Goal: Book appointment/travel/reservation

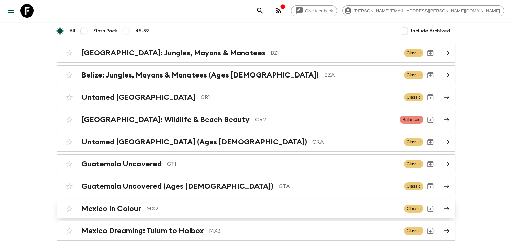
scroll to position [86, 0]
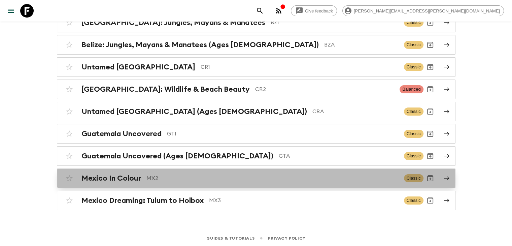
click at [162, 174] on p "MX2" at bounding box center [273, 178] width 252 height 8
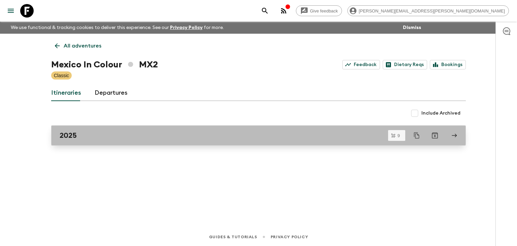
click at [70, 140] on link "2025" at bounding box center [258, 135] width 415 height 20
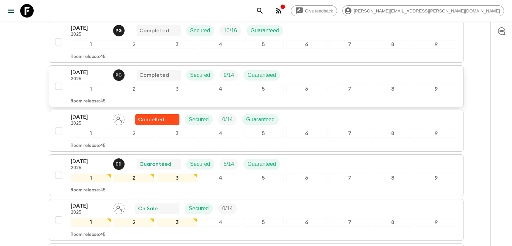
scroll to position [156, 0]
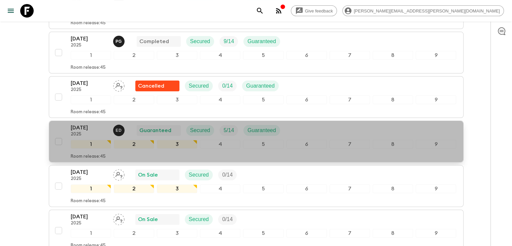
click at [93, 128] on p "[DATE]" at bounding box center [89, 128] width 37 height 8
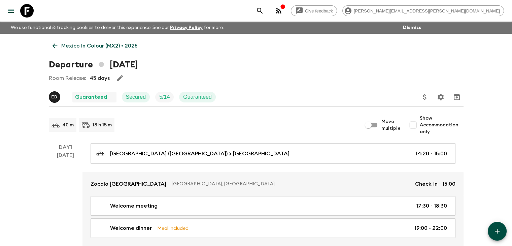
click at [52, 43] on icon at bounding box center [54, 45] width 7 height 7
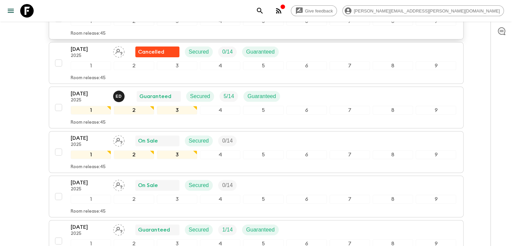
scroll to position [202, 0]
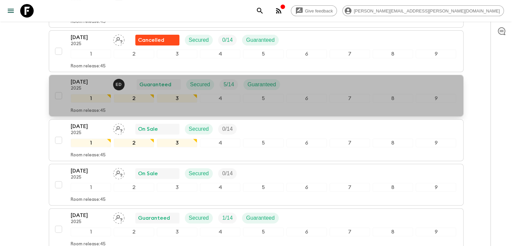
click at [77, 81] on p "[DATE]" at bounding box center [89, 82] width 37 height 8
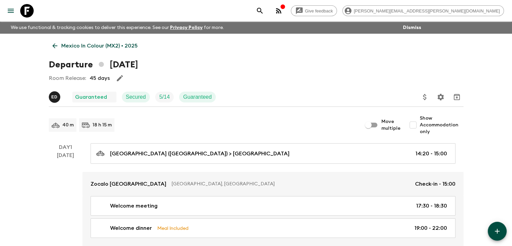
click at [51, 42] on link "Mexico In Colour (MX2) • 2025" at bounding box center [95, 45] width 93 height 13
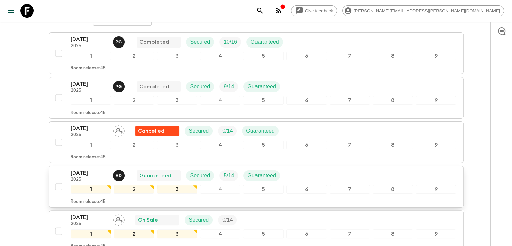
scroll to position [123, 0]
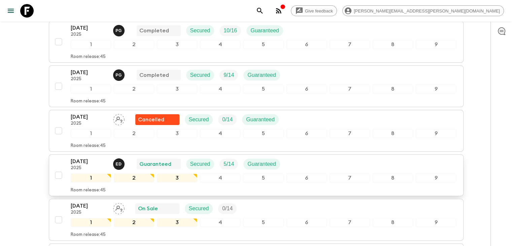
click at [60, 162] on div "[DATE] 2025 E D Guaranteed Secured 5 / 14 Guaranteed 1 2 3 4 5 6 7 8 9 Room rel…" at bounding box center [254, 175] width 405 height 36
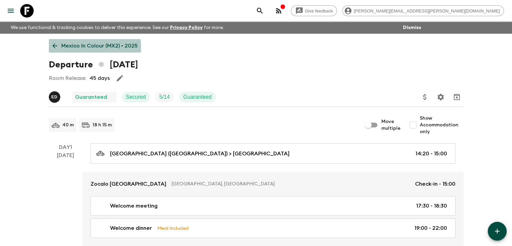
click at [53, 48] on icon at bounding box center [54, 45] width 7 height 7
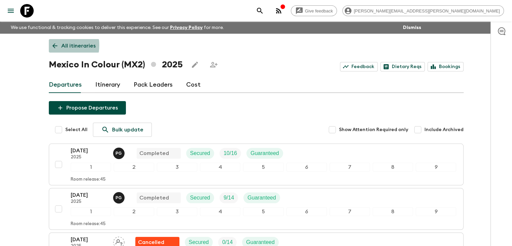
click at [54, 45] on icon at bounding box center [54, 45] width 7 height 7
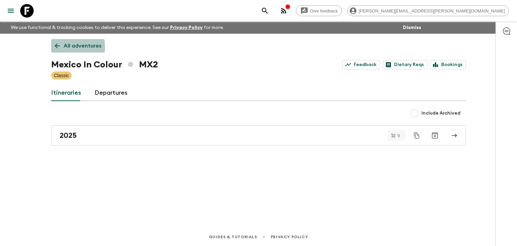
click at [55, 47] on icon at bounding box center [57, 45] width 7 height 7
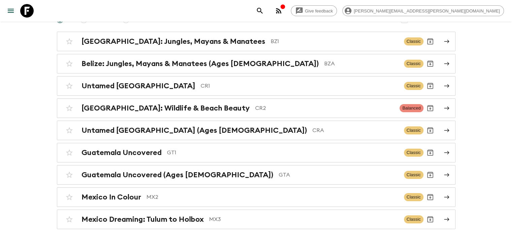
scroll to position [86, 0]
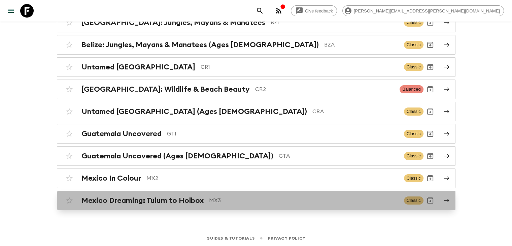
click at [128, 191] on link "Mexico Dreaming: Tulum to Holbox MX3 Classic" at bounding box center [256, 201] width 399 height 20
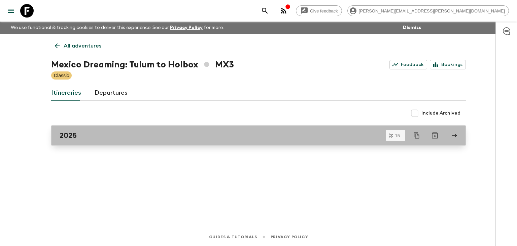
click at [103, 134] on div "2025" at bounding box center [252, 135] width 385 height 9
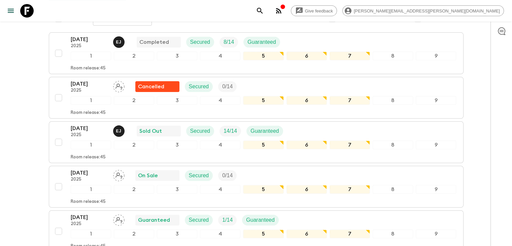
scroll to position [123, 0]
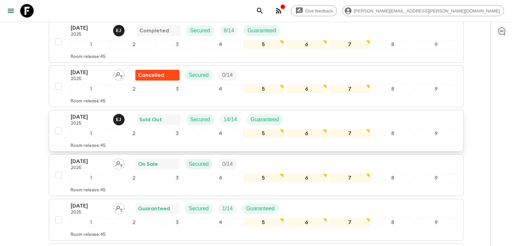
click at [95, 118] on p "[DATE]" at bounding box center [89, 117] width 37 height 8
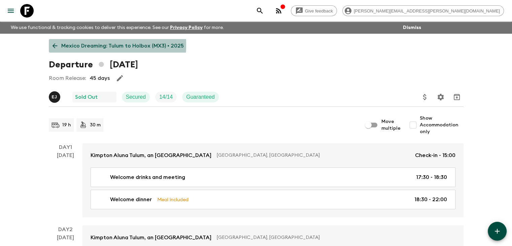
click at [55, 45] on icon at bounding box center [54, 45] width 7 height 7
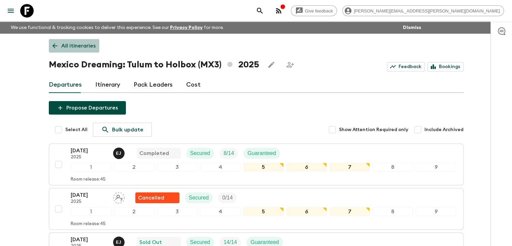
click at [56, 43] on icon at bounding box center [54, 45] width 7 height 7
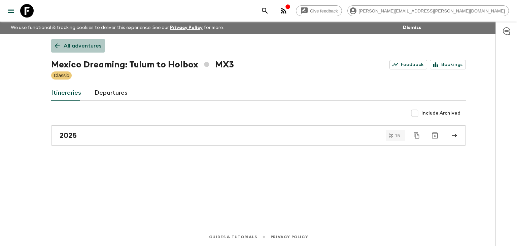
click at [55, 41] on link "All adventures" at bounding box center [78, 45] width 54 height 13
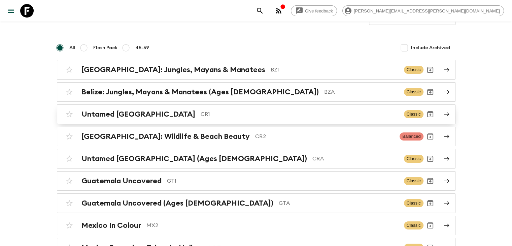
scroll to position [67, 0]
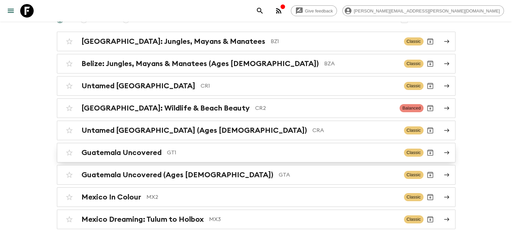
click at [117, 151] on h2 "Guatemala Uncovered" at bounding box center [122, 152] width 80 height 9
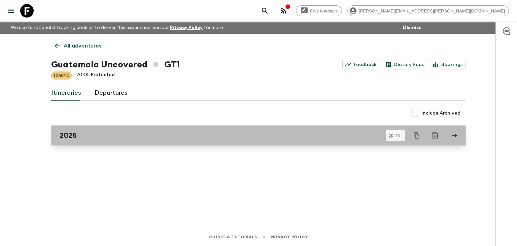
click at [98, 138] on div "2025" at bounding box center [252, 135] width 385 height 9
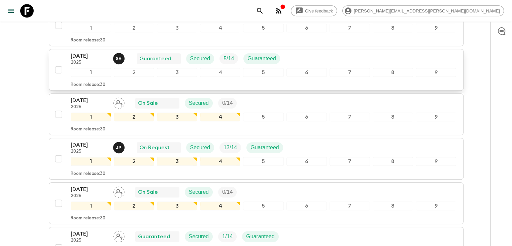
scroll to position [329, 0]
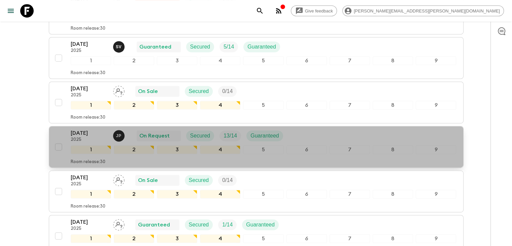
click at [59, 132] on div "[DATE] 2025 J P On Request Secured 13 / 14 Guaranteed 1 2 3 4 5 6 7 8 9 Room re…" at bounding box center [254, 147] width 405 height 36
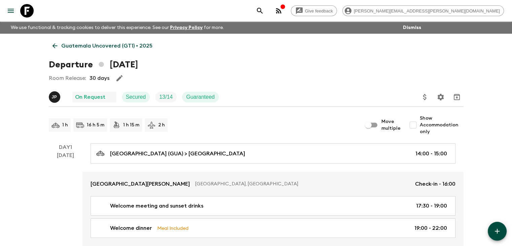
click at [55, 45] on icon at bounding box center [54, 45] width 7 height 7
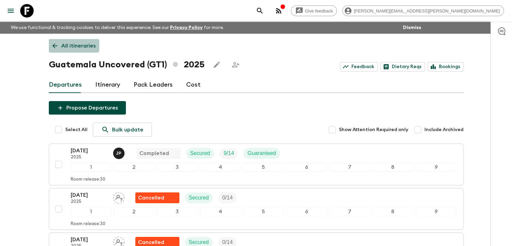
click at [55, 42] on icon at bounding box center [54, 45] width 7 height 7
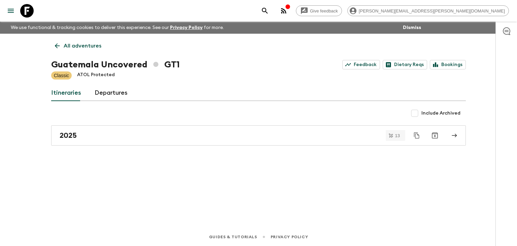
click at [58, 45] on icon at bounding box center [57, 45] width 7 height 7
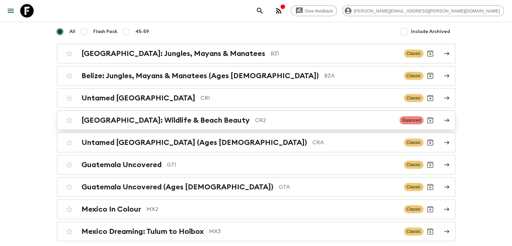
scroll to position [67, 0]
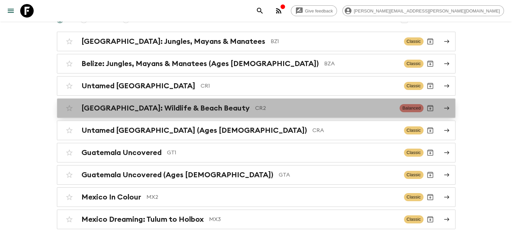
click at [255, 108] on p "CR2" at bounding box center [324, 108] width 139 height 8
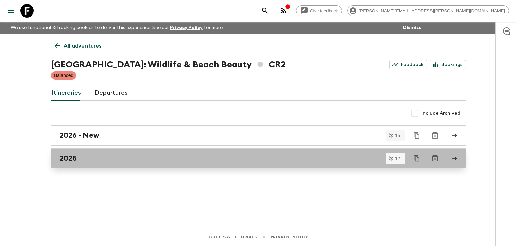
click at [92, 156] on div "2025" at bounding box center [252, 158] width 385 height 9
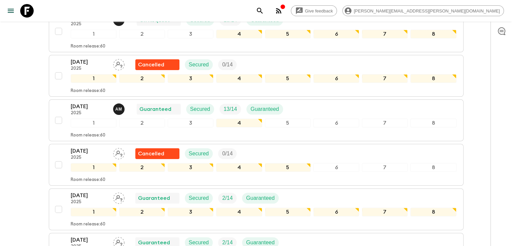
scroll to position [135, 0]
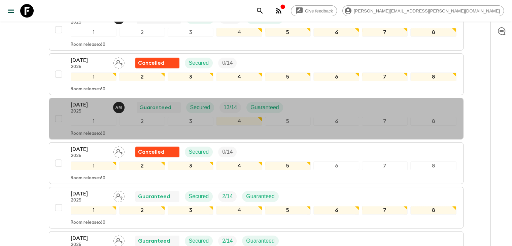
click at [104, 107] on p "[DATE]" at bounding box center [89, 105] width 37 height 8
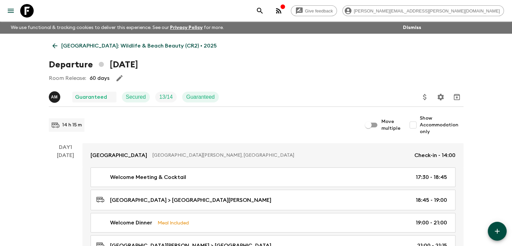
click at [53, 41] on link "[GEOGRAPHIC_DATA]: Wildlife & Beach Beauty (CR2) • 2025" at bounding box center [135, 45] width 172 height 13
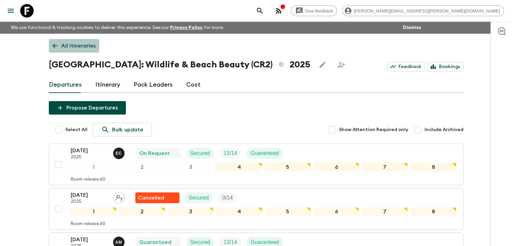
click at [54, 45] on icon at bounding box center [54, 45] width 7 height 7
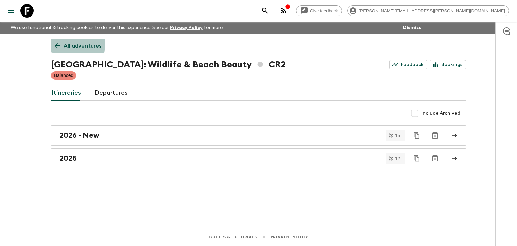
click at [55, 44] on icon at bounding box center [57, 45] width 7 height 7
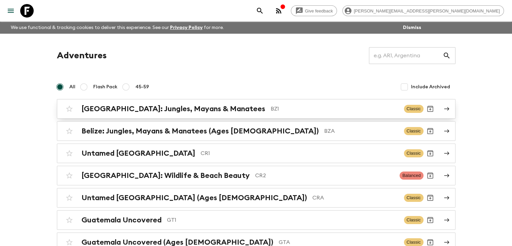
click at [271, 111] on p "BZ1" at bounding box center [335, 109] width 128 height 8
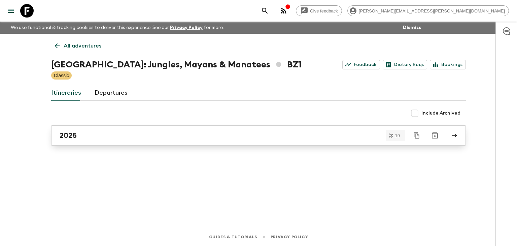
click at [121, 135] on div "2025" at bounding box center [252, 135] width 385 height 9
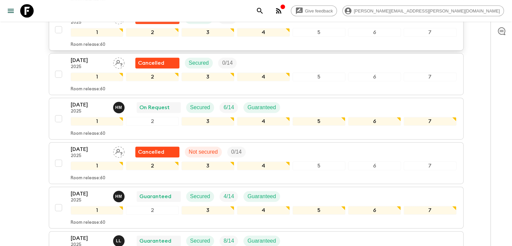
scroll to position [404, 0]
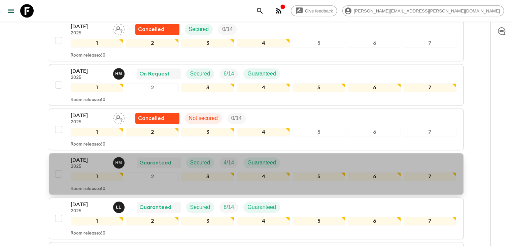
click at [91, 156] on p "[DATE]" at bounding box center [89, 160] width 37 height 8
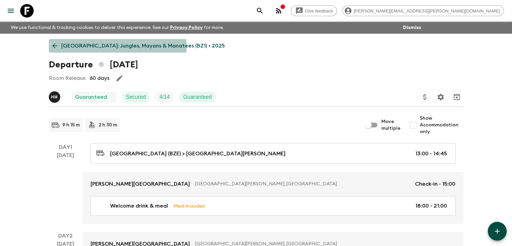
click at [54, 47] on icon at bounding box center [54, 45] width 5 height 5
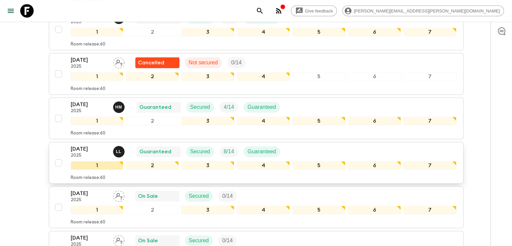
scroll to position [472, 0]
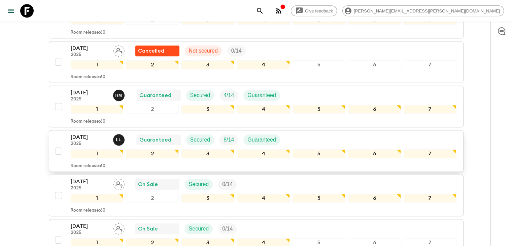
click at [92, 133] on p "[DATE]" at bounding box center [89, 137] width 37 height 8
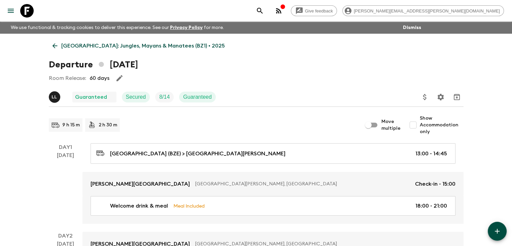
click at [54, 44] on icon at bounding box center [54, 45] width 7 height 7
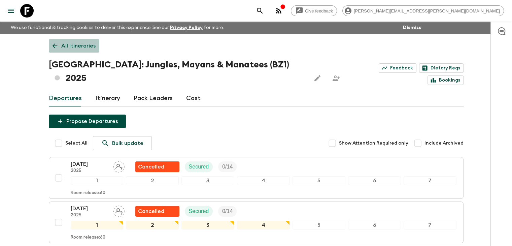
click at [54, 44] on icon at bounding box center [54, 45] width 5 height 5
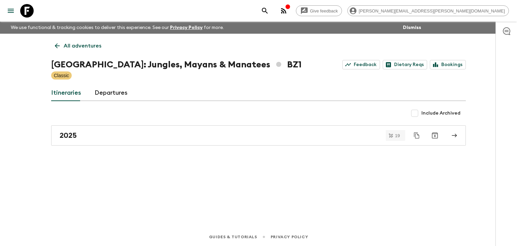
click at [54, 44] on icon at bounding box center [57, 45] width 7 height 7
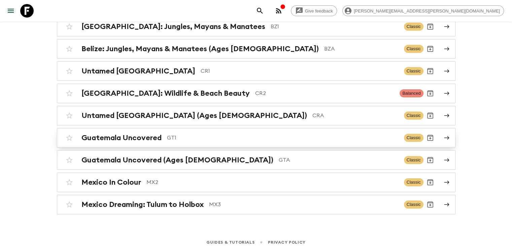
scroll to position [86, 0]
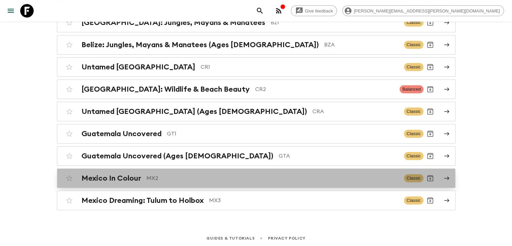
click at [176, 177] on p "MX2" at bounding box center [273, 178] width 252 height 8
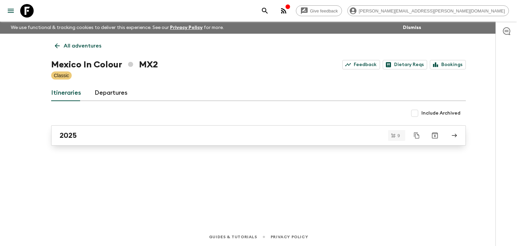
click at [157, 138] on div "2025" at bounding box center [252, 135] width 385 height 9
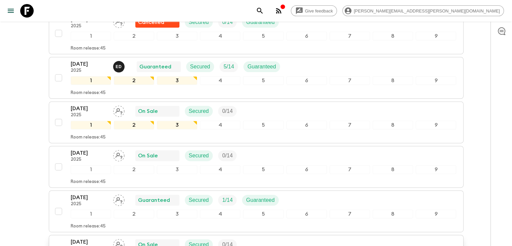
scroll to position [219, 0]
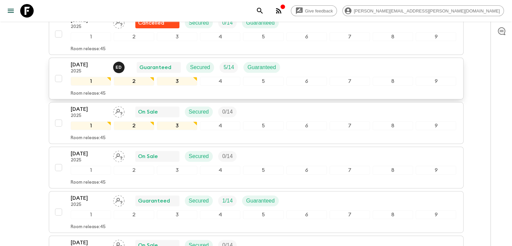
click at [99, 69] on p "2025" at bounding box center [89, 71] width 37 height 5
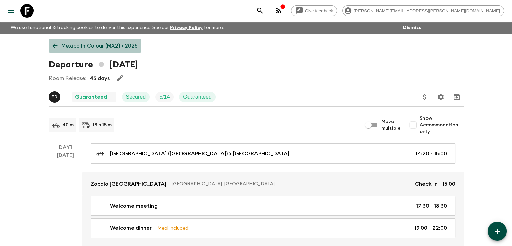
click at [57, 47] on icon at bounding box center [54, 45] width 7 height 7
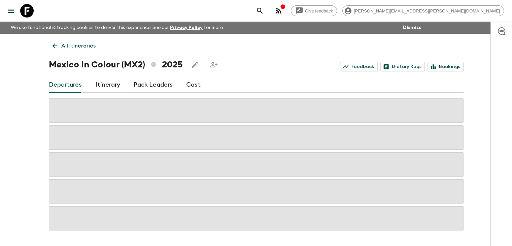
click at [57, 47] on icon at bounding box center [54, 45] width 7 height 7
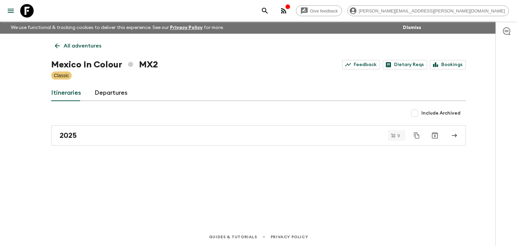
click at [57, 48] on icon at bounding box center [57, 45] width 7 height 7
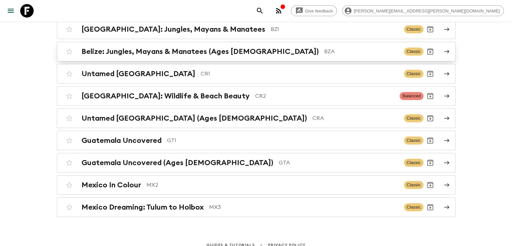
scroll to position [86, 0]
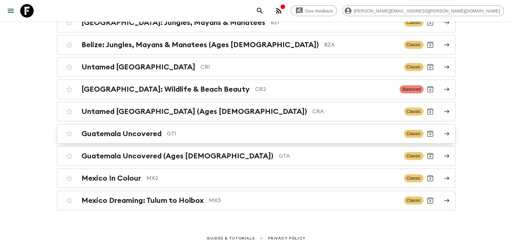
click at [124, 130] on h2 "Guatemala Uncovered" at bounding box center [122, 133] width 80 height 9
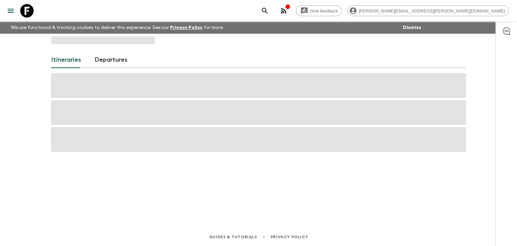
click at [124, 130] on span at bounding box center [258, 139] width 415 height 24
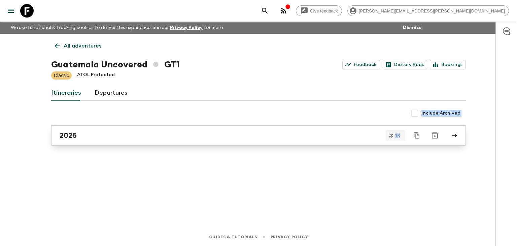
click at [119, 133] on div "2025" at bounding box center [252, 135] width 385 height 9
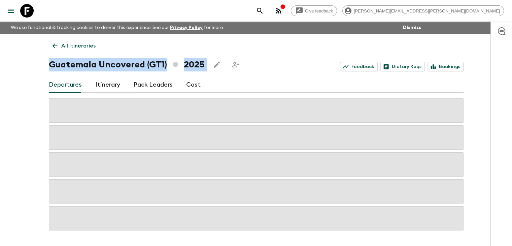
click at [49, 119] on span at bounding box center [256, 110] width 415 height 24
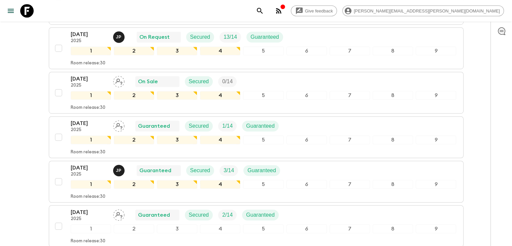
scroll to position [438, 0]
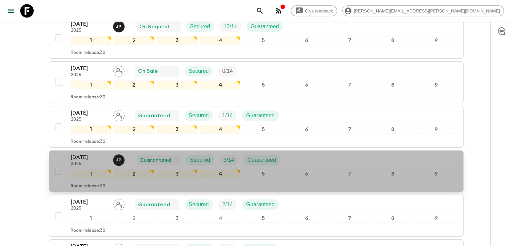
click at [104, 153] on p "[DATE]" at bounding box center [89, 157] width 37 height 8
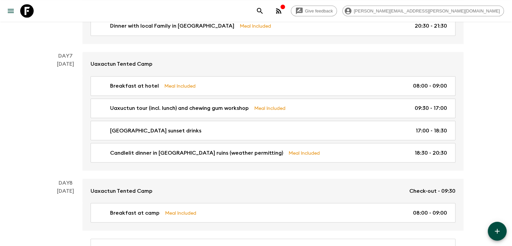
scroll to position [1137, 0]
